Goal: Transaction & Acquisition: Book appointment/travel/reservation

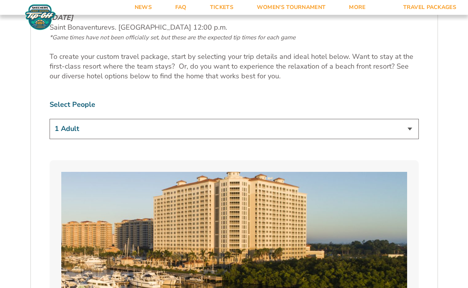
scroll to position [452, 0]
select select "2 Adults"
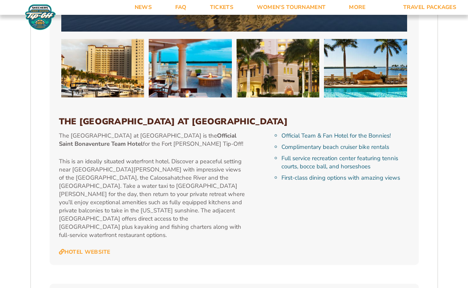
scroll to position [788, 0]
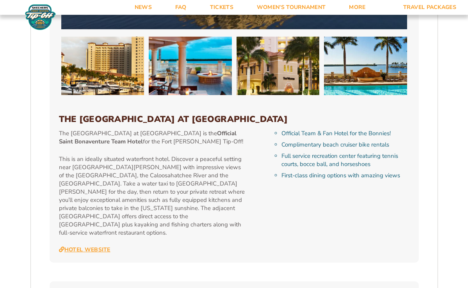
click at [95, 246] on link "Hotel Website" at bounding box center [84, 249] width 51 height 7
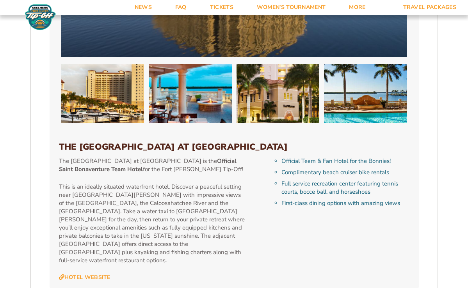
scroll to position [758, 0]
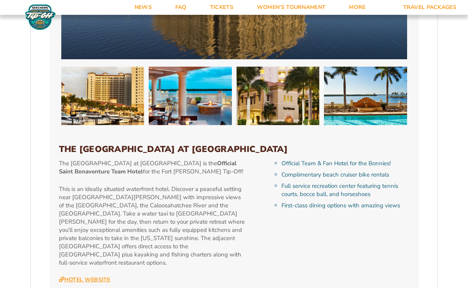
click at [90, 276] on link "Hotel Website" at bounding box center [84, 279] width 51 height 7
click at [94, 276] on link "Hotel Website" at bounding box center [84, 279] width 51 height 7
click at [91, 276] on link "Hotel Website" at bounding box center [84, 279] width 51 height 7
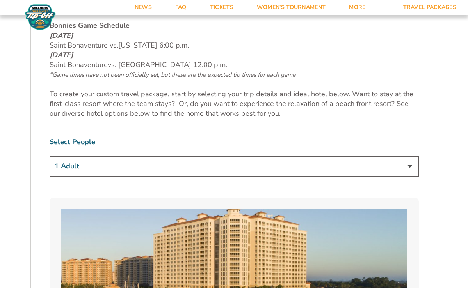
scroll to position [413, 0]
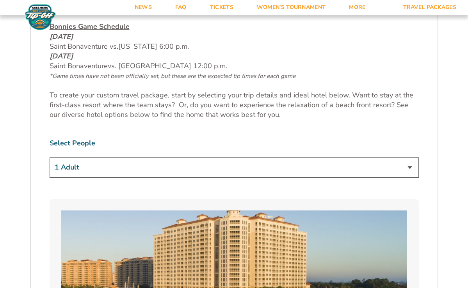
select select "2 Adults"
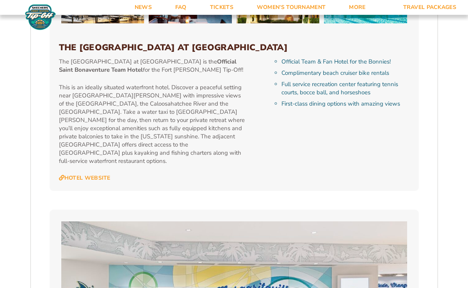
scroll to position [862, 0]
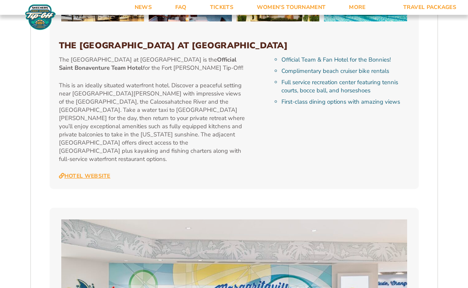
click at [85, 173] on link "Hotel Website" at bounding box center [84, 176] width 51 height 7
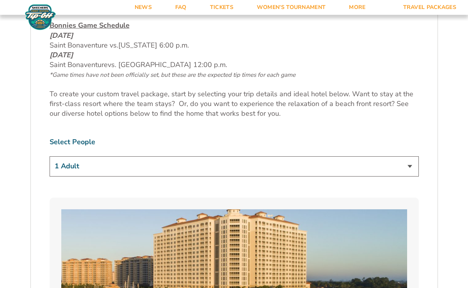
scroll to position [420, 0]
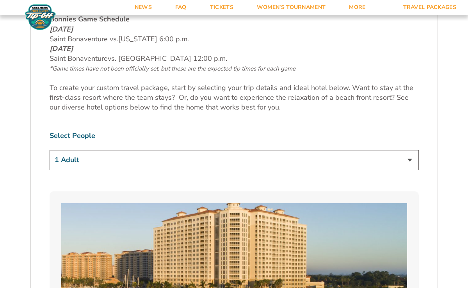
select select "2 Adults"
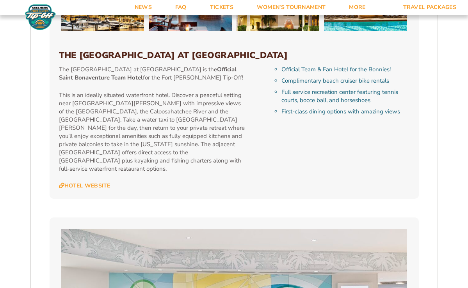
scroll to position [862, 0]
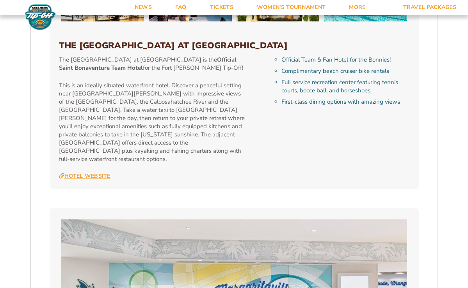
click at [94, 173] on link "Hotel Website" at bounding box center [84, 176] width 51 height 7
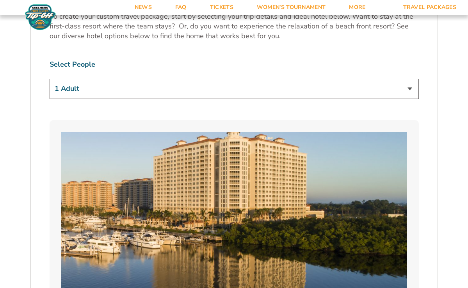
scroll to position [493, 0]
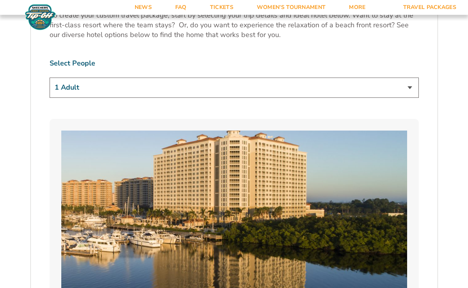
select select "2 Adults"
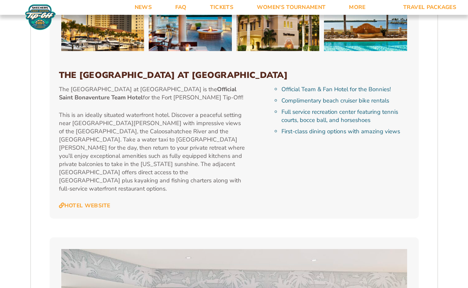
scroll to position [836, 0]
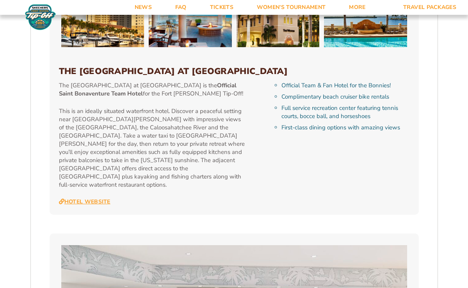
click at [98, 198] on link "Hotel Website" at bounding box center [84, 201] width 51 height 7
